Goal: Entertainment & Leisure: Browse casually

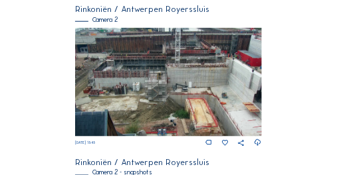
scroll to position [292, 0]
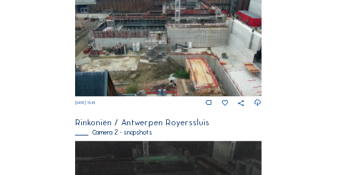
click at [50, 43] on div "Feed Photo Show Map Search Fullscreen Rinkoniën / [GEOGRAPHIC_DATA] Royerssluis…" at bounding box center [168, 154] width 253 height 811
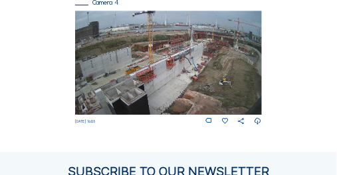
scroll to position [713, 0]
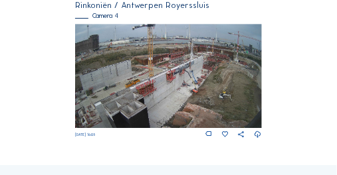
click at [229, 80] on img at bounding box center [168, 76] width 186 height 105
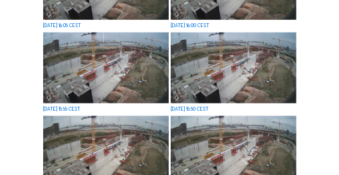
scroll to position [146, 0]
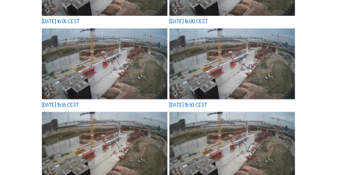
click at [283, 58] on img at bounding box center [232, 64] width 126 height 70
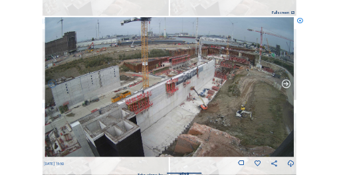
click at [285, 83] on icon at bounding box center [286, 84] width 10 height 10
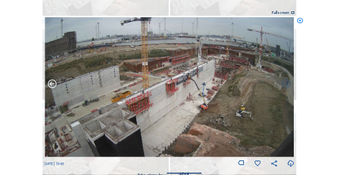
click at [52, 84] on icon at bounding box center [53, 84] width 10 height 10
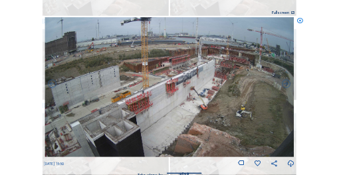
click at [52, 84] on icon at bounding box center [53, 84] width 10 height 10
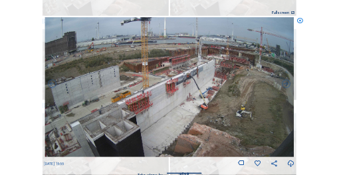
click at [52, 84] on icon at bounding box center [53, 84] width 10 height 10
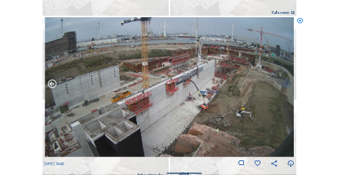
click at [54, 84] on icon at bounding box center [53, 84] width 10 height 10
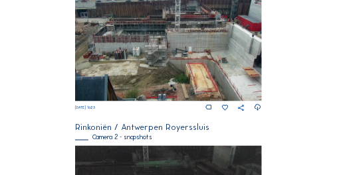
scroll to position [292, 0]
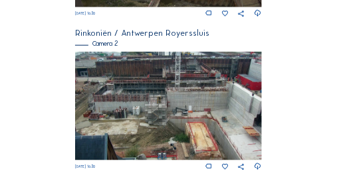
scroll to position [230, 0]
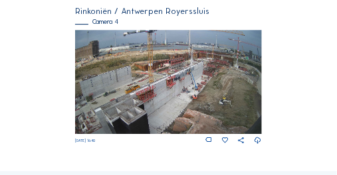
scroll to position [704, 0]
